Goal: Task Accomplishment & Management: Complete application form

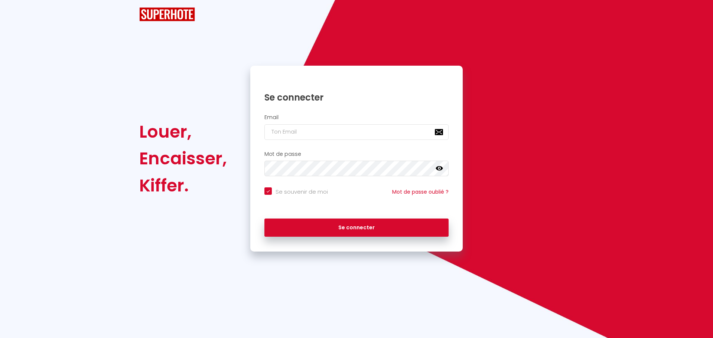
checkbox input "true"
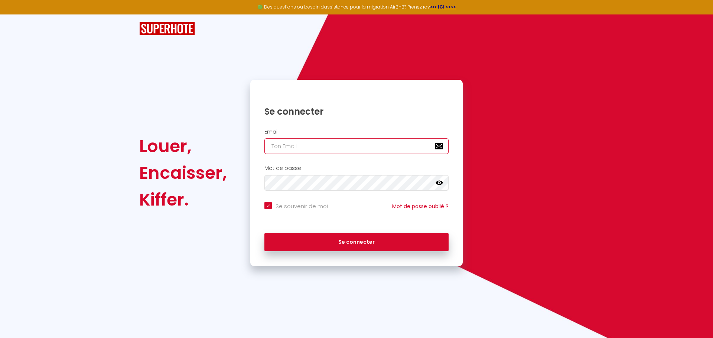
click at [358, 150] on input "email" at bounding box center [356, 147] width 184 height 16
type input "h"
checkbox input "true"
type input "ho"
checkbox input "true"
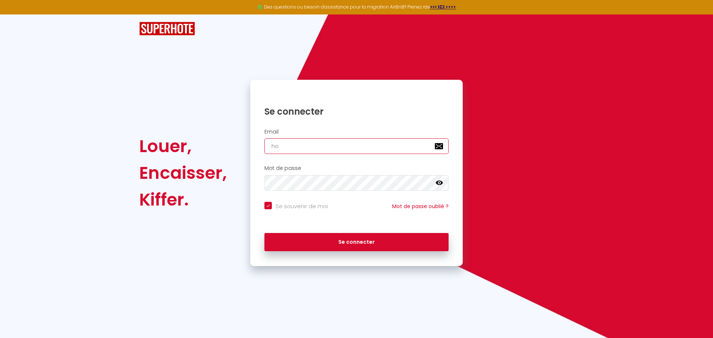
type input "hom"
checkbox input "true"
type input "home"
checkbox input "true"
type input "[PERSON_NAME]"
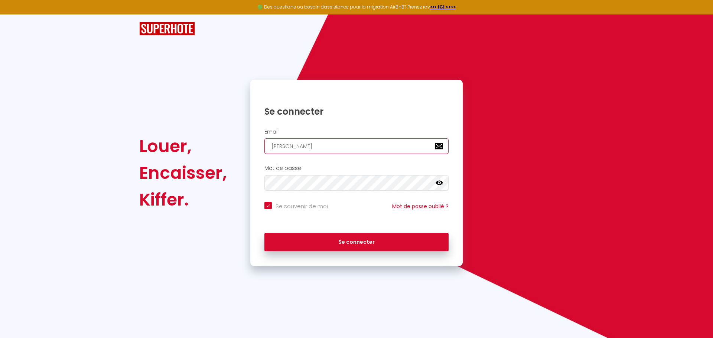
checkbox input "true"
type input "homenc"
checkbox input "true"
type input "homenc9"
checkbox input "true"
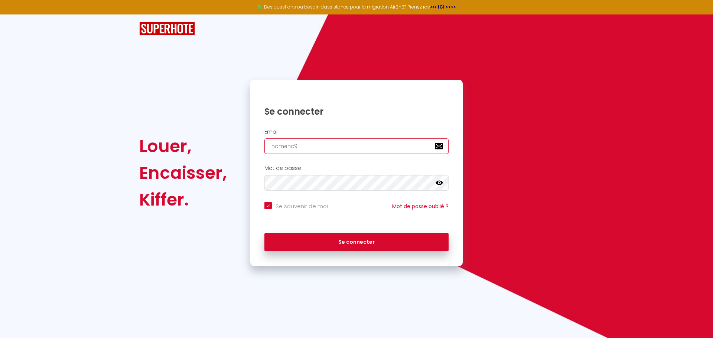
type input "homenc9@"
checkbox input "true"
type input "homenc9@g"
checkbox input "true"
type input "homenc9@gm"
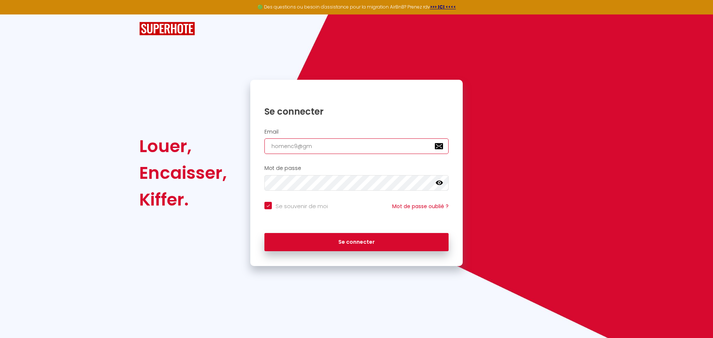
checkbox input "true"
type input "homenc9@gma"
checkbox input "true"
type input "homenc9@gmai"
checkbox input "true"
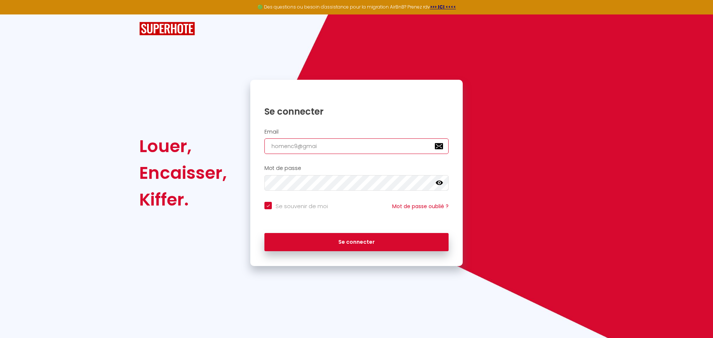
type input "[EMAIL_ADDRESS]"
checkbox input "true"
type input "[EMAIL_ADDRESS]."
checkbox input "true"
type input "homenc9@gmail.c"
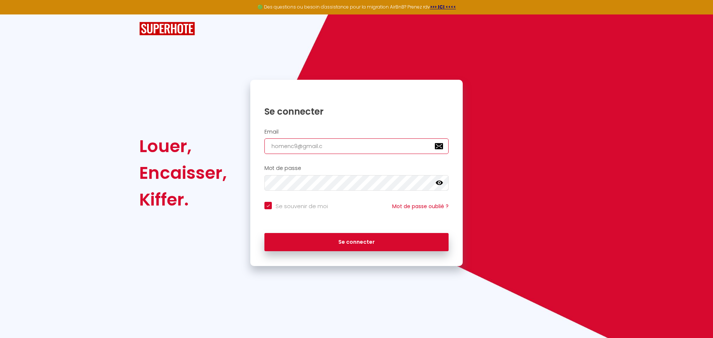
checkbox input "true"
type input "[EMAIL_ADDRESS][DOMAIN_NAME]"
checkbox input "true"
type input "[EMAIL_ADDRESS][DOMAIN_NAME]"
checkbox input "true"
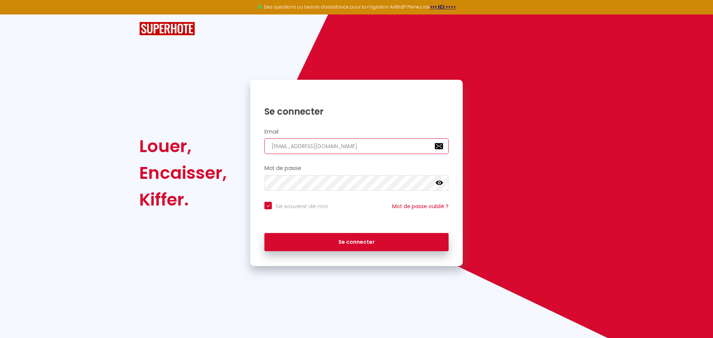
type input "[EMAIL_ADDRESS][DOMAIN_NAME]"
click at [264, 233] on button "Se connecter" at bounding box center [356, 242] width 184 height 19
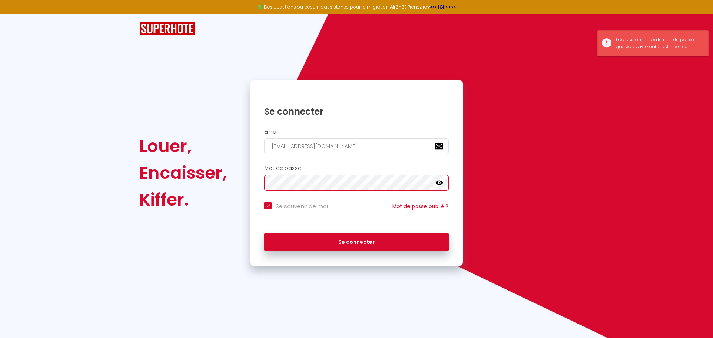
click at [231, 176] on div "Louer, Encaisser, [PERSON_NAME]. Se connecter Email [EMAIL_ADDRESS][DOMAIN_NAME…" at bounding box center [356, 173] width 444 height 186
click at [264, 233] on button "Se connecter" at bounding box center [356, 242] width 184 height 19
checkbox input "true"
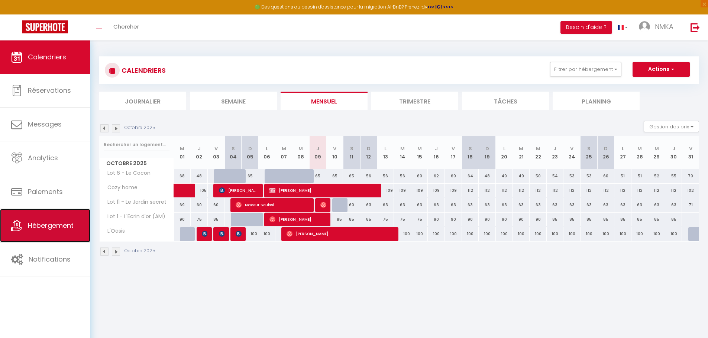
click at [51, 225] on span "Hébergement" at bounding box center [51, 225] width 46 height 9
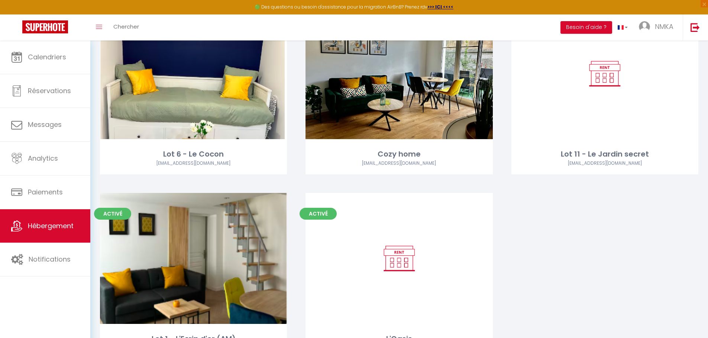
scroll to position [74, 0]
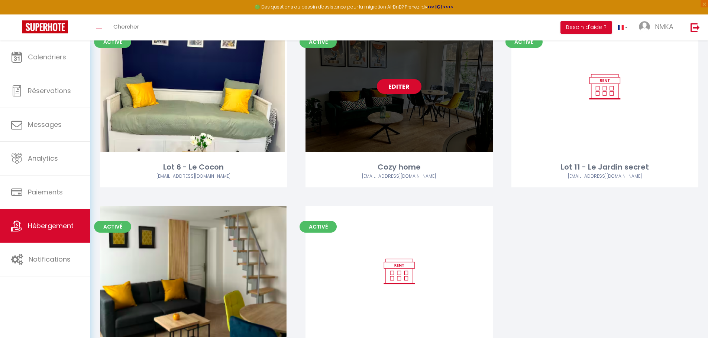
click at [475, 109] on div "Editer" at bounding box center [398, 86] width 187 height 131
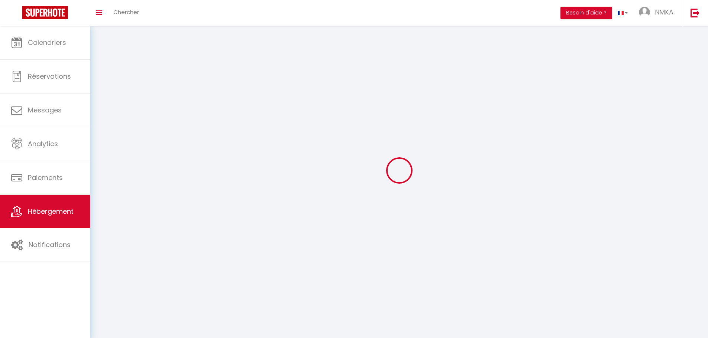
select select
select select "28"
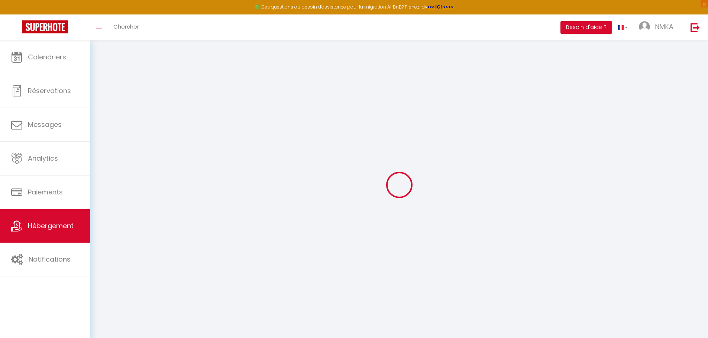
select select
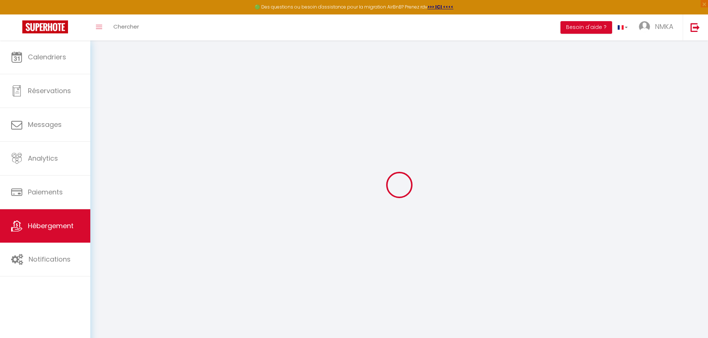
select select
checkbox input "false"
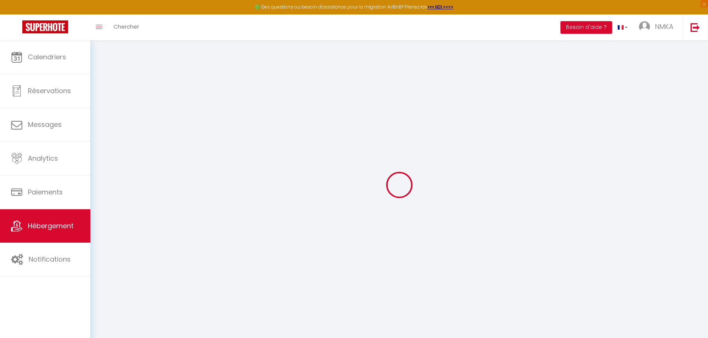
select select
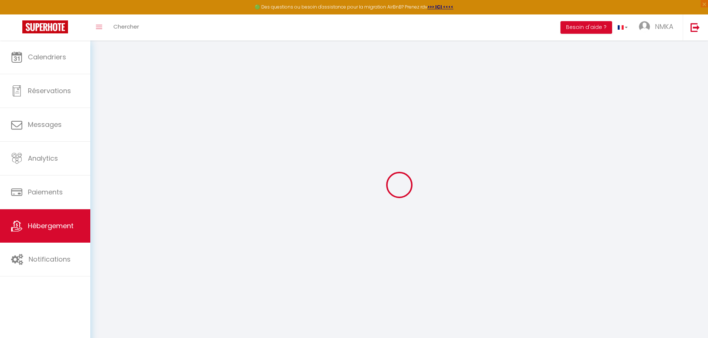
select select
checkbox input "false"
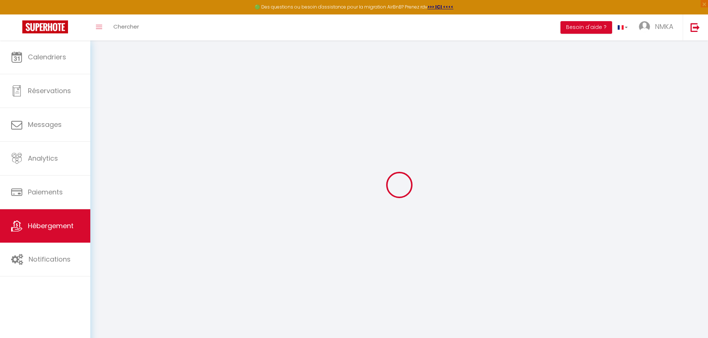
checkbox input "false"
select select
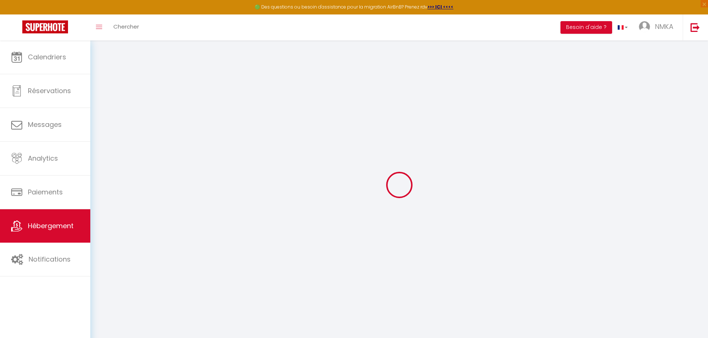
select select
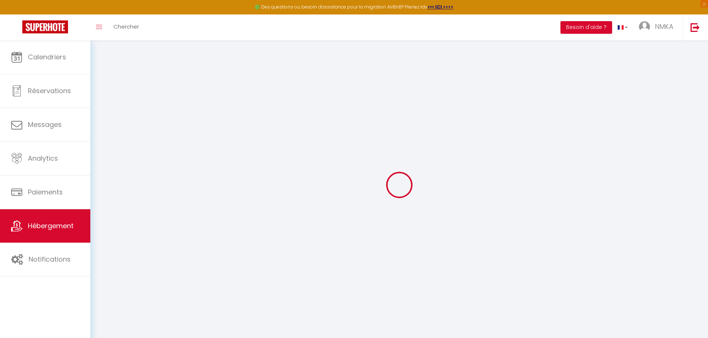
checkbox input "false"
select select
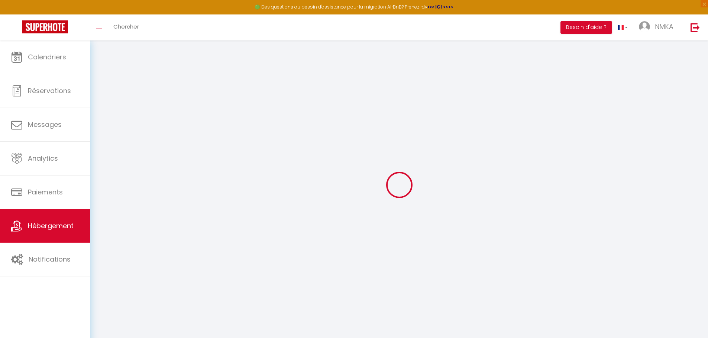
select select
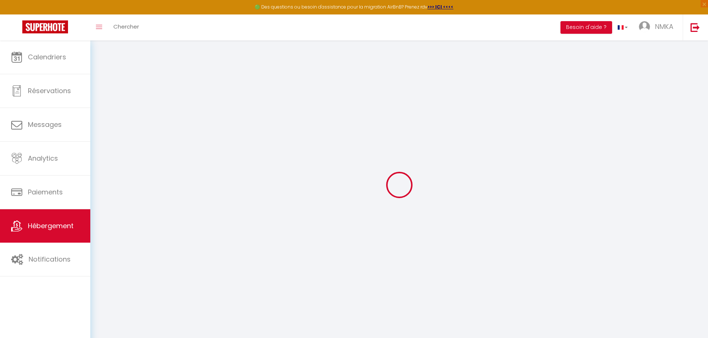
select select
checkbox input "false"
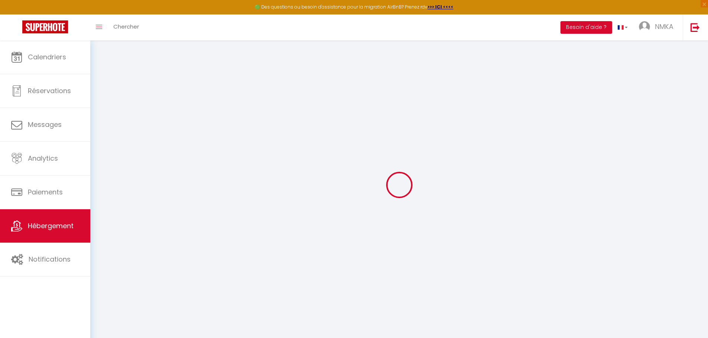
checkbox input "false"
select select
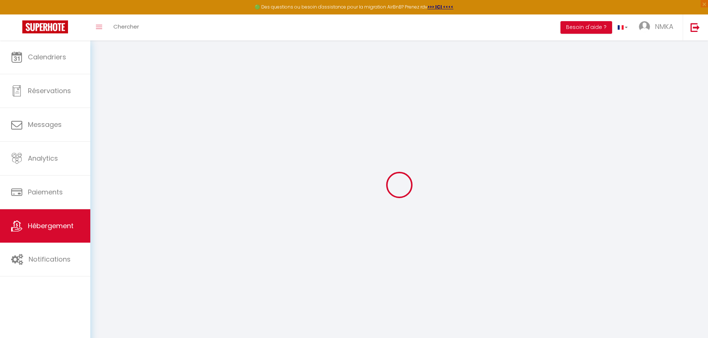
select select
checkbox input "false"
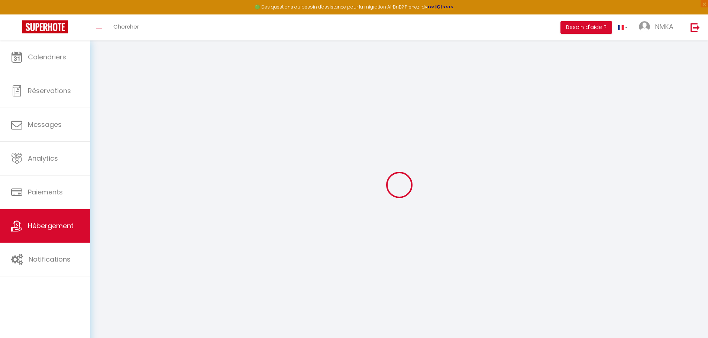
checkbox input "false"
select select
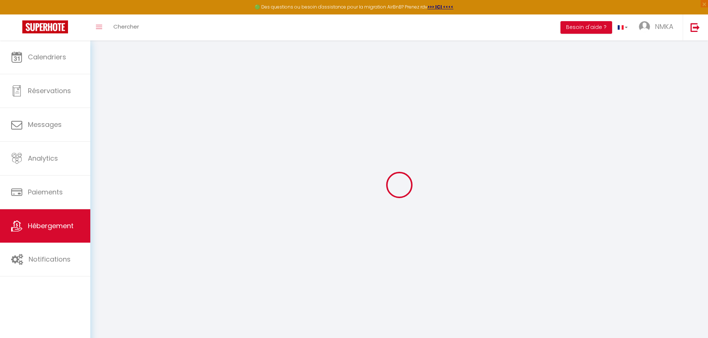
type input "Cozy home"
type input "Naty"
type input "74"
type input "30"
select select
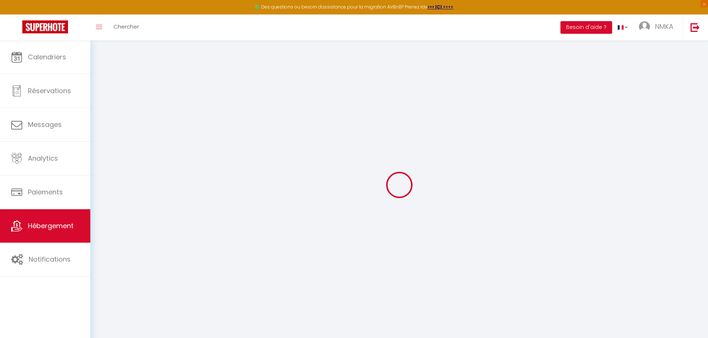
select select
type input "[STREET_ADDRESS]"
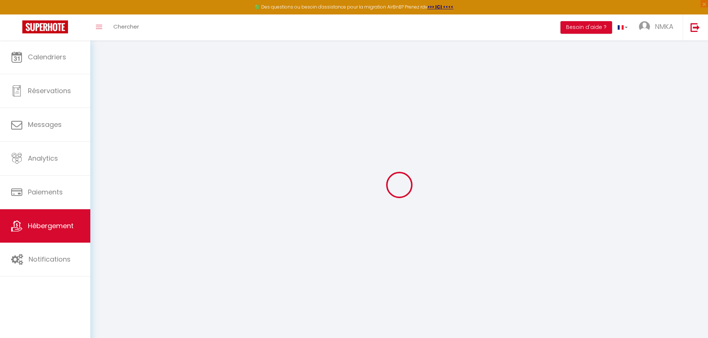
type input "77000"
type input "Melun"
type input "[EMAIL_ADDRESS][DOMAIN_NAME]"
select select
checkbox input "false"
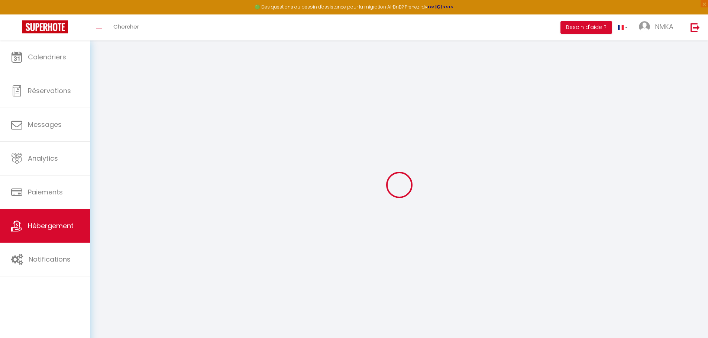
checkbox input "false"
type input "0"
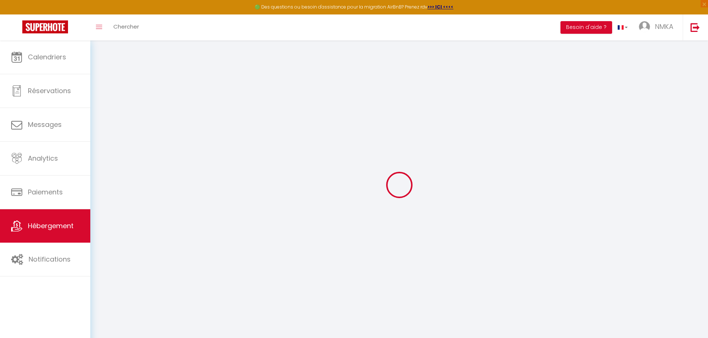
type input "0"
select select
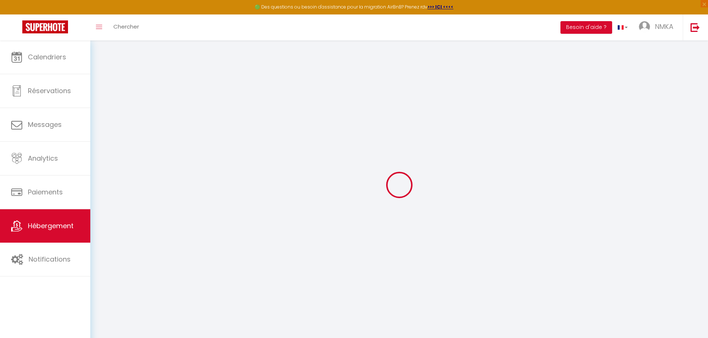
select select
checkbox input "false"
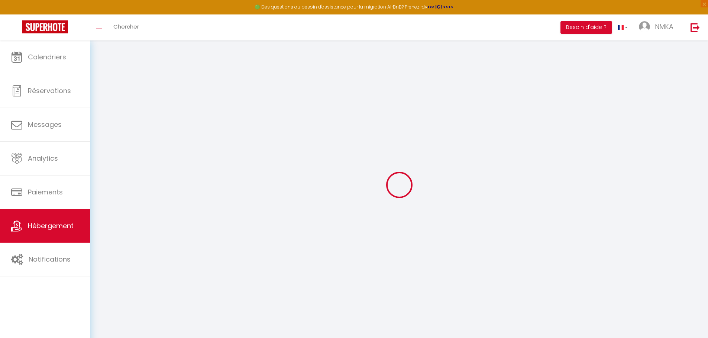
checkbox input "false"
select select
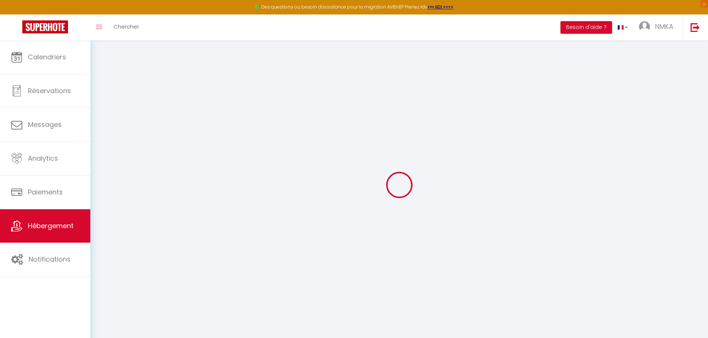
select select
checkbox input "false"
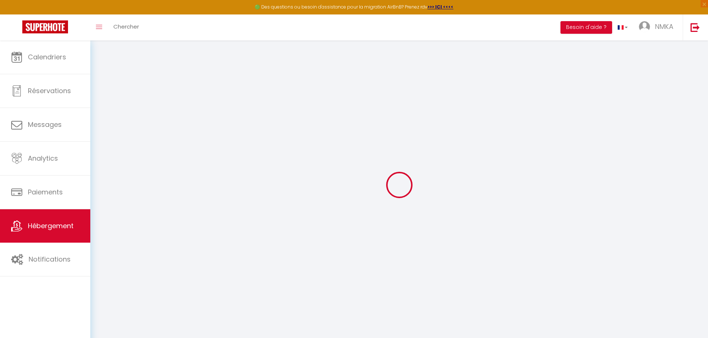
checkbox input "false"
select select
checkbox input "false"
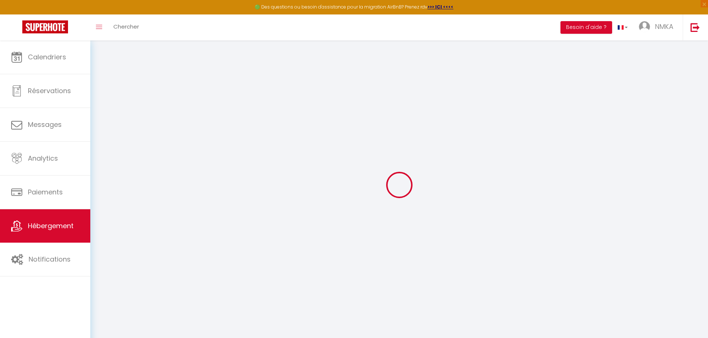
checkbox input "false"
select select
checkbox input "false"
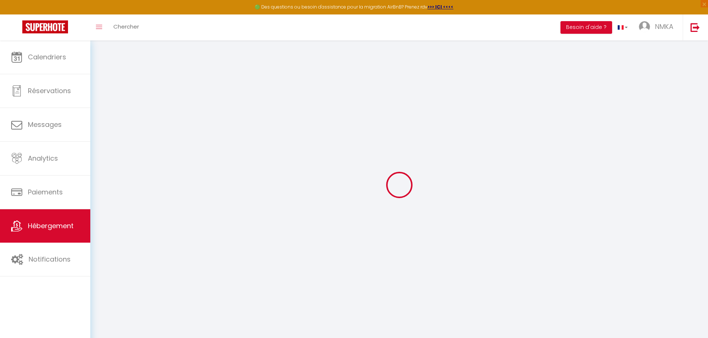
checkbox input "false"
select select "16:00"
select select
select select "11:00"
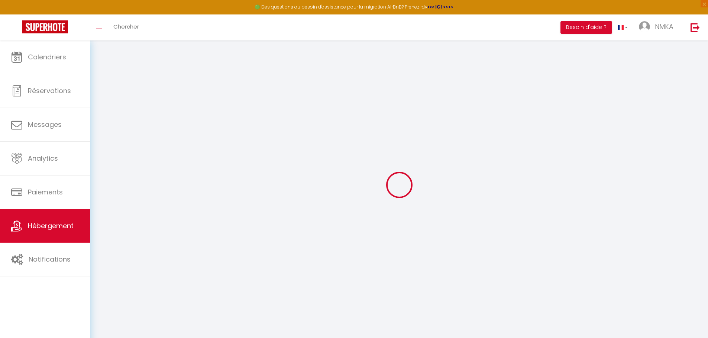
select select "30"
select select "120"
select select
checkbox input "false"
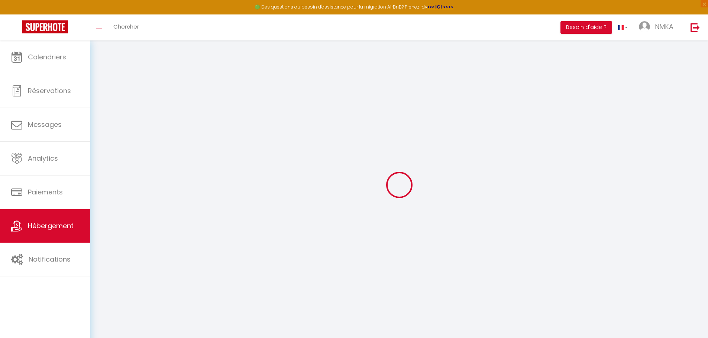
checkbox input "false"
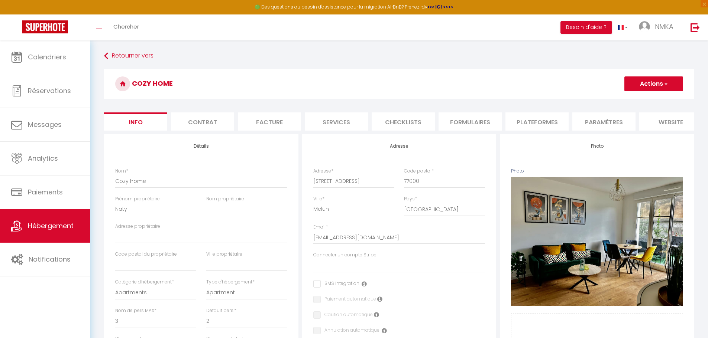
click at [540, 123] on li "Plateformes" at bounding box center [536, 122] width 63 height 18
select select
